Goal: Check status: Check status

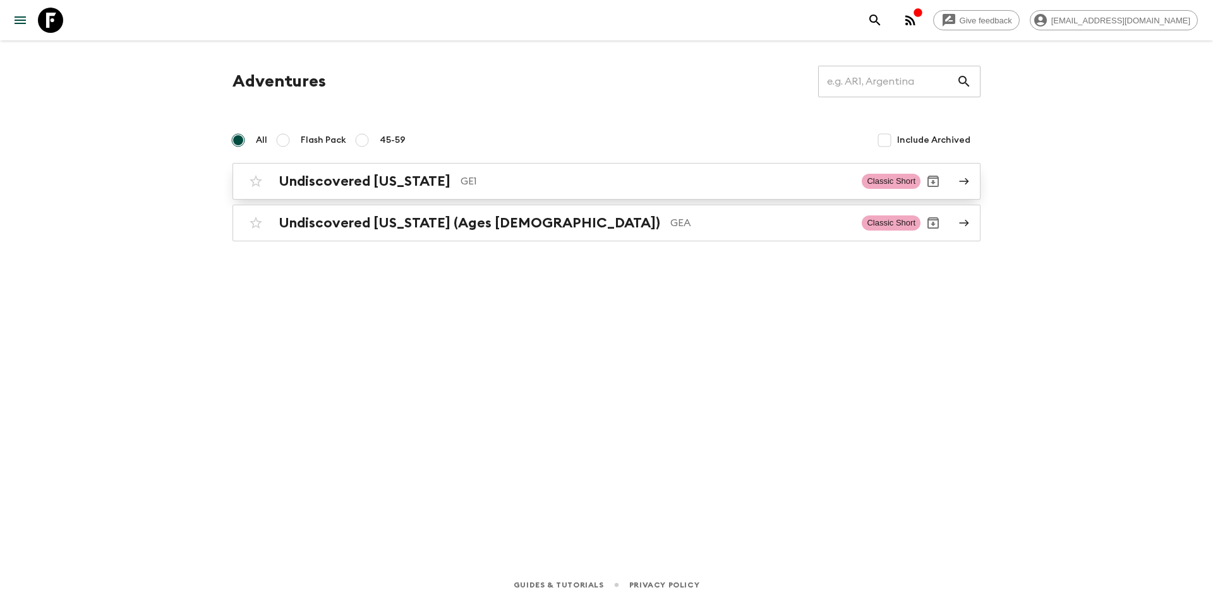
click at [287, 185] on h2 "Undiscovered [US_STATE]" at bounding box center [365, 181] width 172 height 16
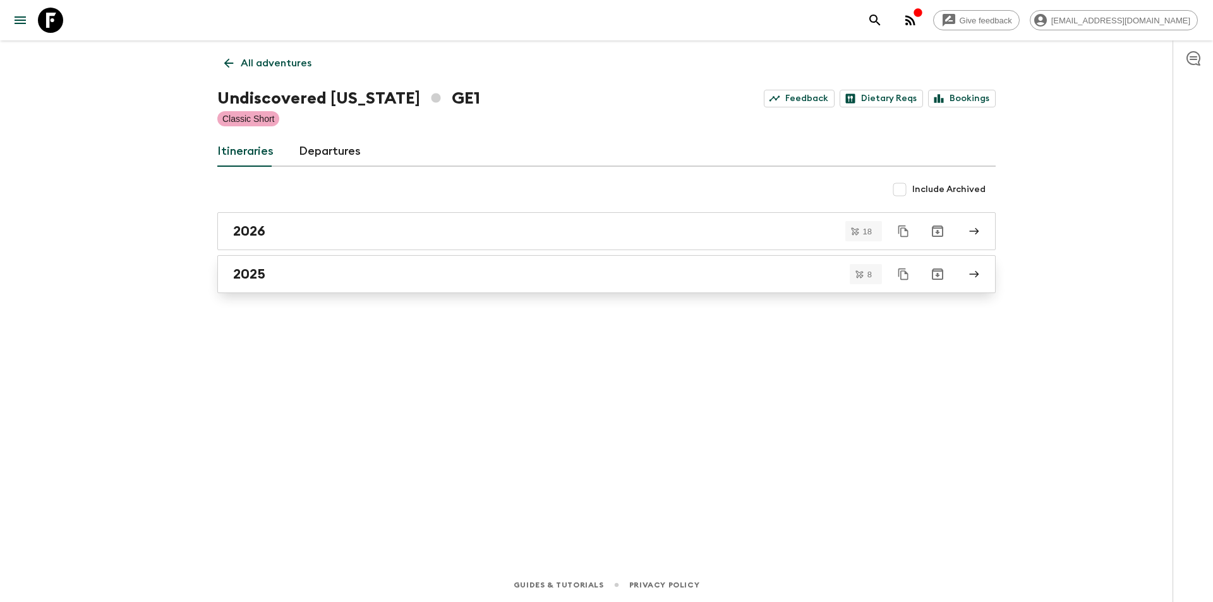
click at [269, 271] on div "2025" at bounding box center [594, 274] width 723 height 16
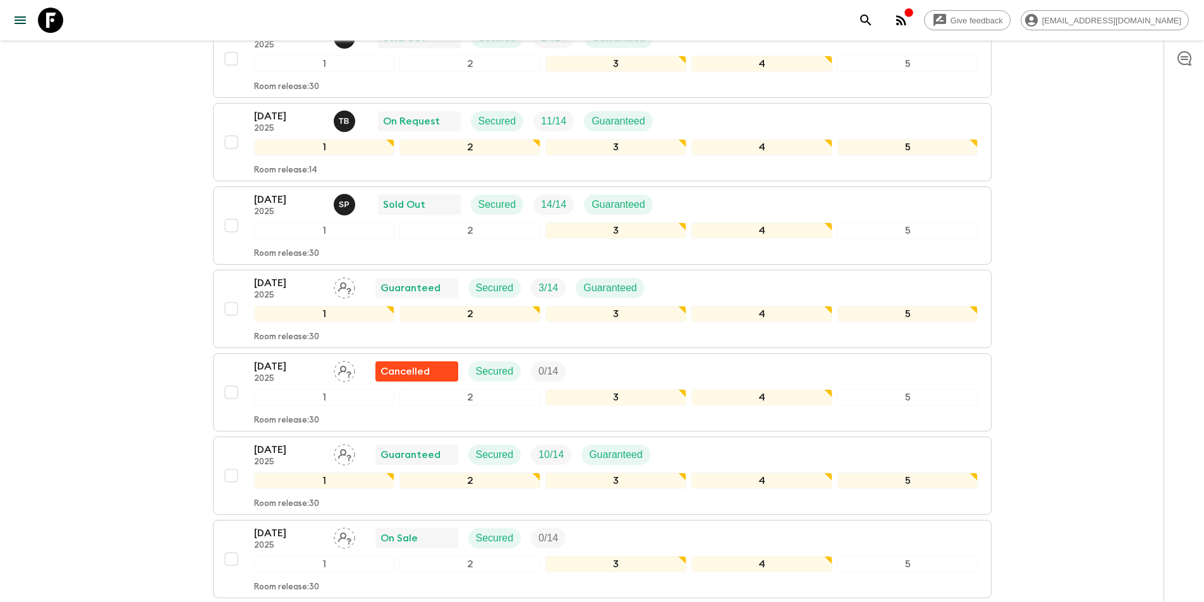
scroll to position [126, 0]
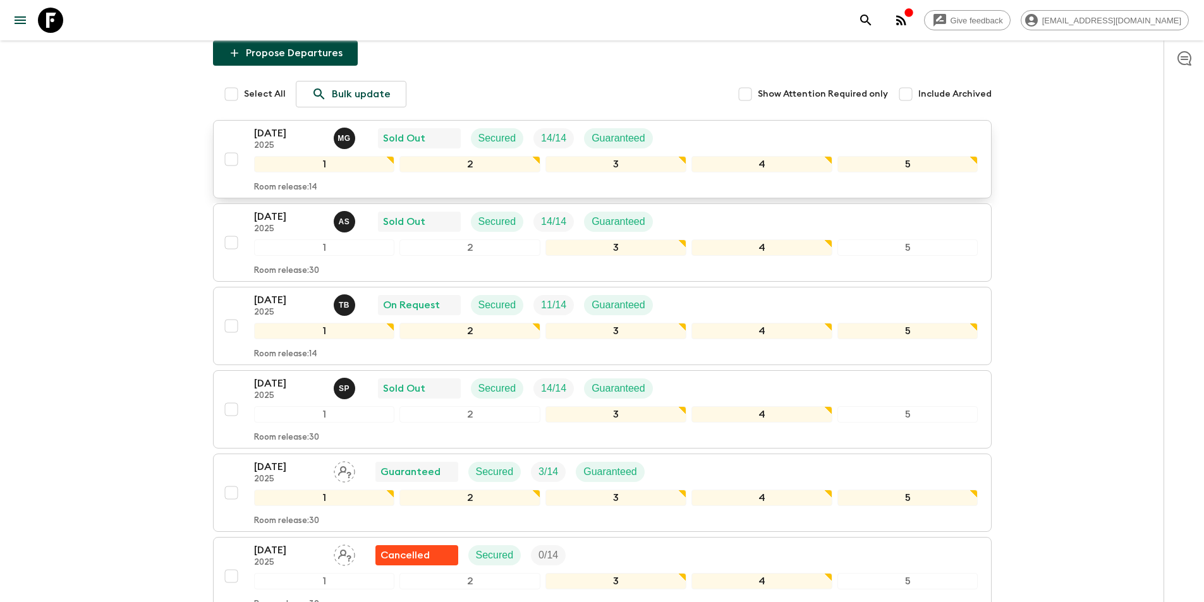
click at [273, 135] on p "[DATE]" at bounding box center [288, 133] width 69 height 15
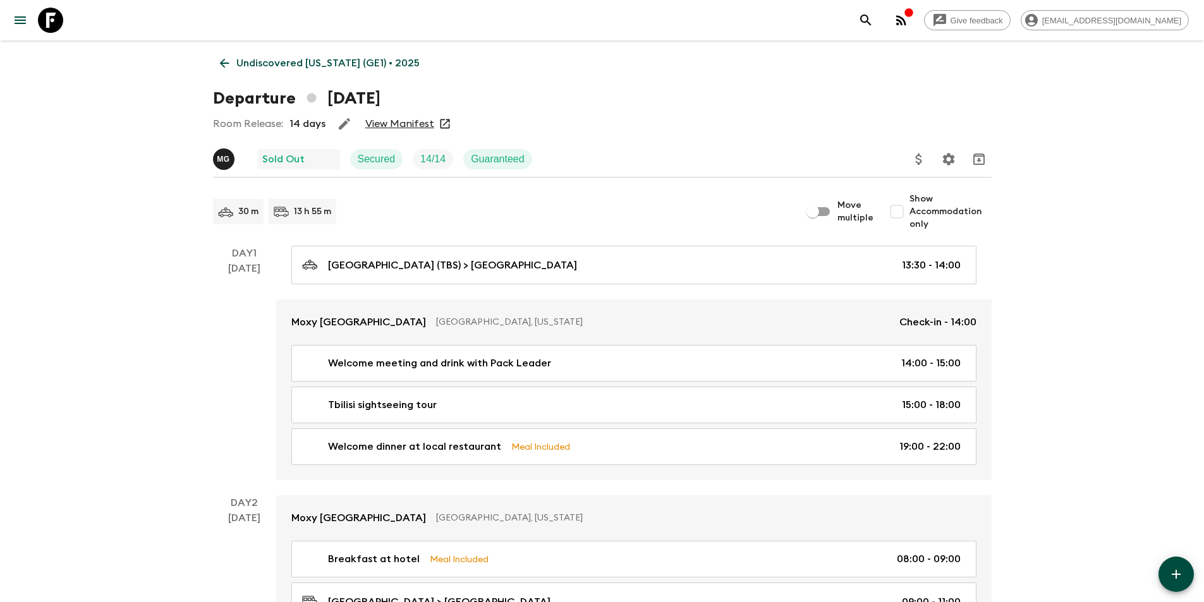
click at [382, 122] on link "View Manifest" at bounding box center [399, 124] width 69 height 13
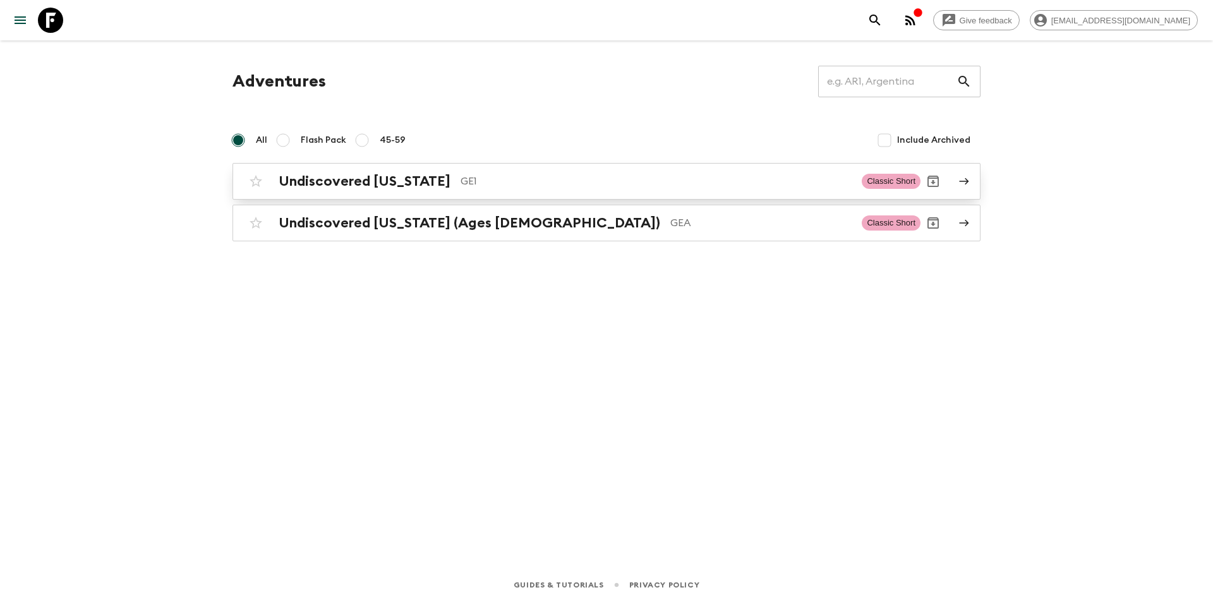
click at [342, 189] on h2 "Undiscovered [US_STATE]" at bounding box center [365, 181] width 172 height 16
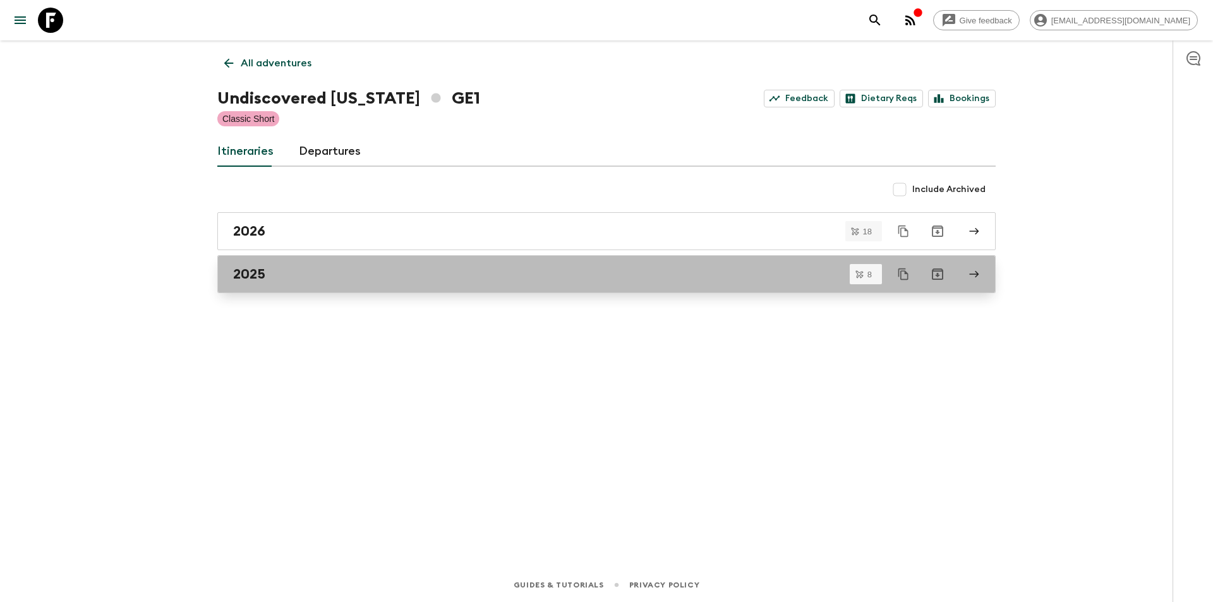
click at [287, 292] on link "2025" at bounding box center [606, 274] width 778 height 38
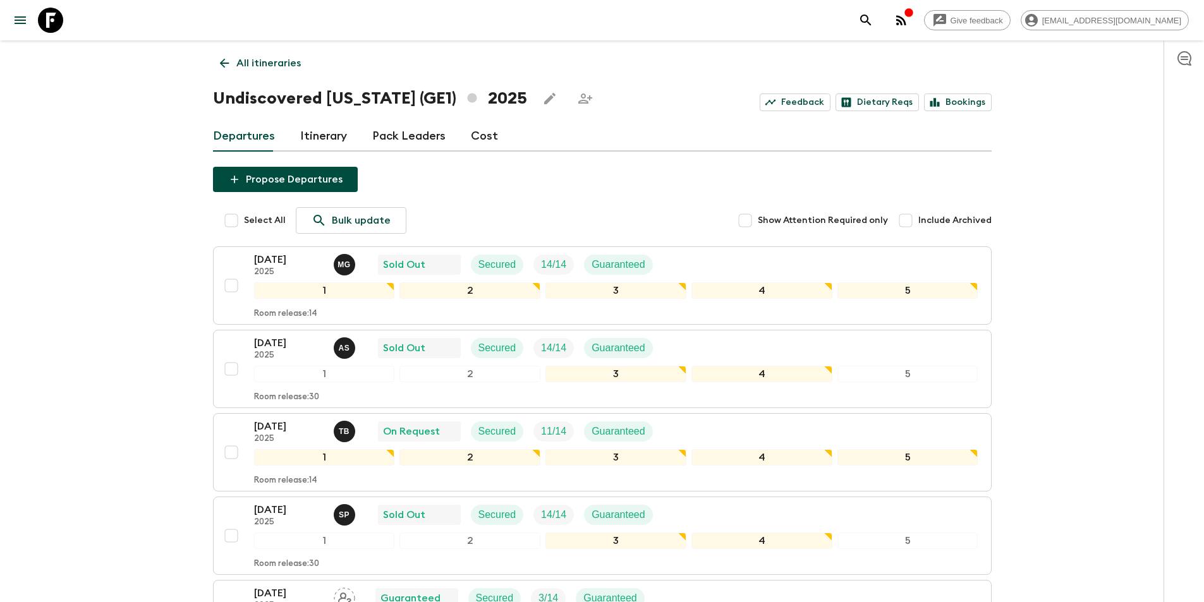
click at [107, 310] on div "Give feedback keti.tsiklauri@visitgeorgia.ge All itineraries Undiscovered Georg…" at bounding box center [602, 512] width 1204 height 1024
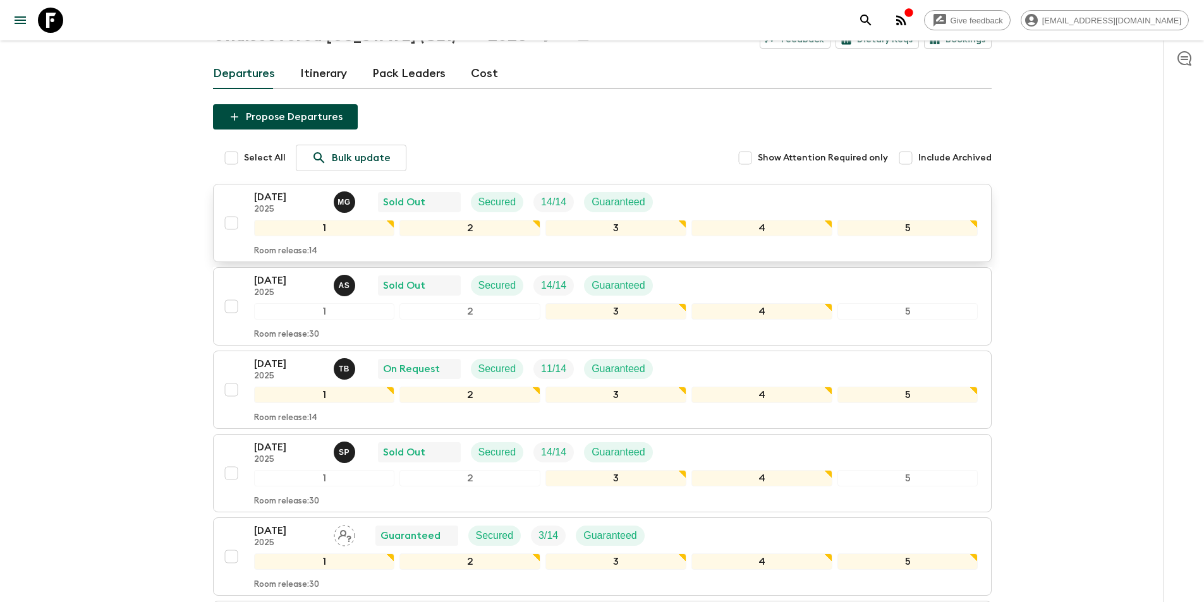
scroll to position [63, 0]
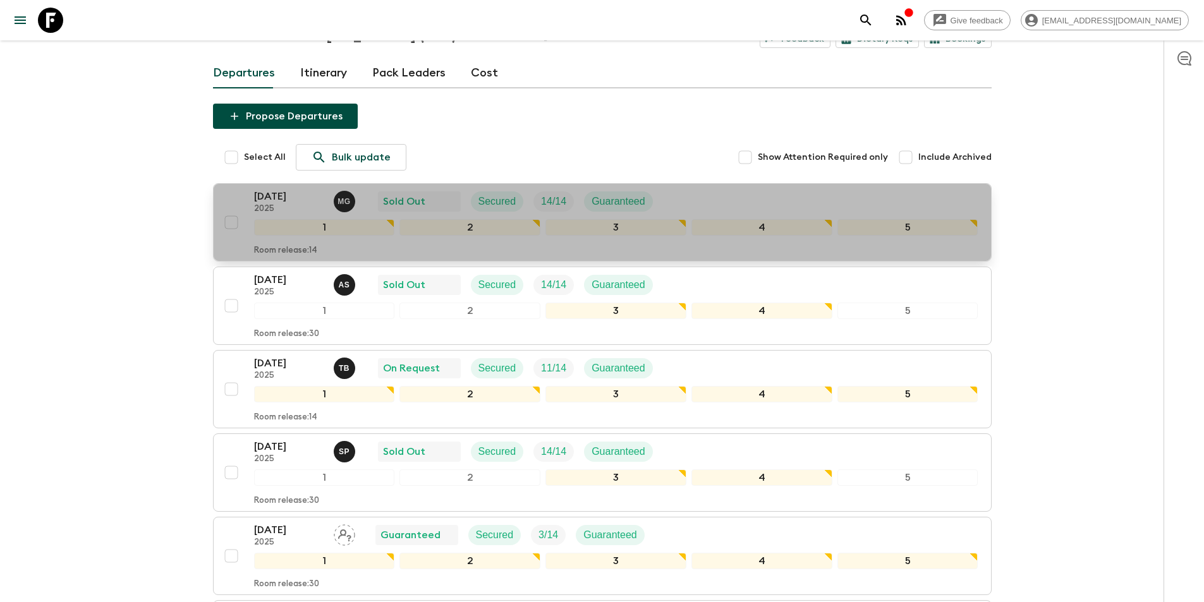
click at [273, 203] on p "[DATE]" at bounding box center [288, 196] width 69 height 15
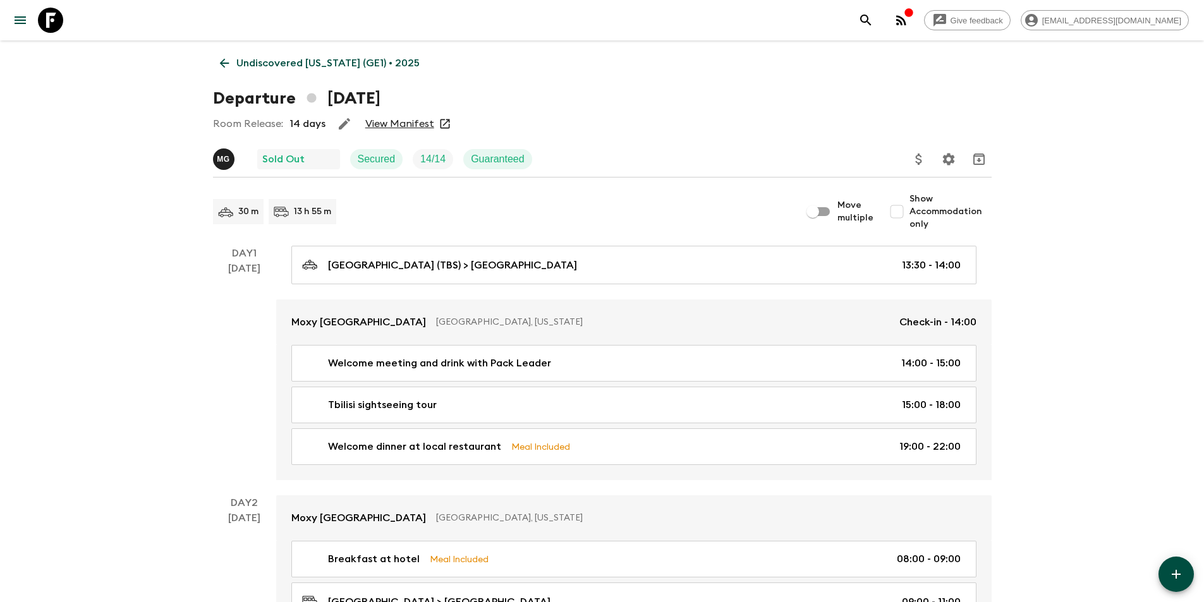
click at [402, 124] on link "View Manifest" at bounding box center [399, 124] width 69 height 13
